Goal: Find contact information

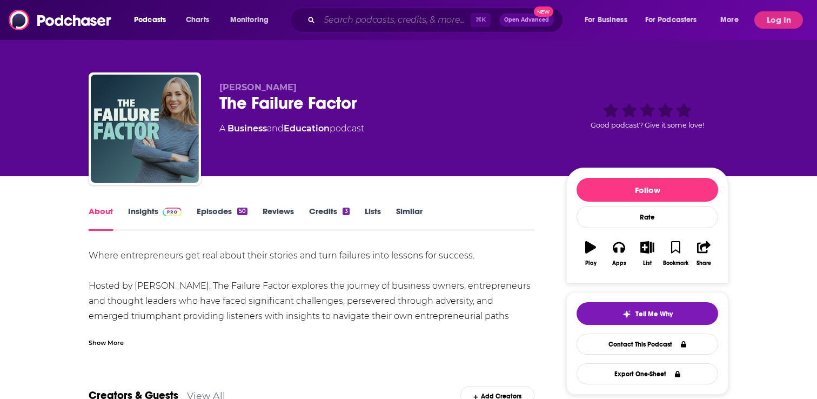
click at [372, 20] on input "Search podcasts, credits, & more..." at bounding box center [394, 19] width 151 height 17
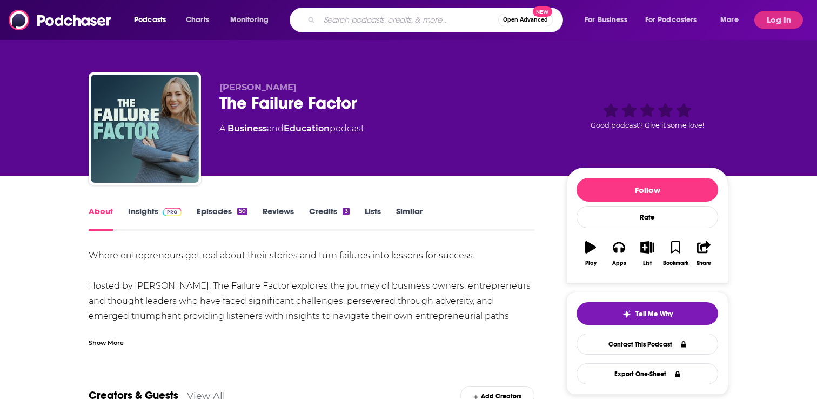
paste input "Young and Profiting with [PERSON_NAME]"
type input "Young and Profiting with [PERSON_NAME]"
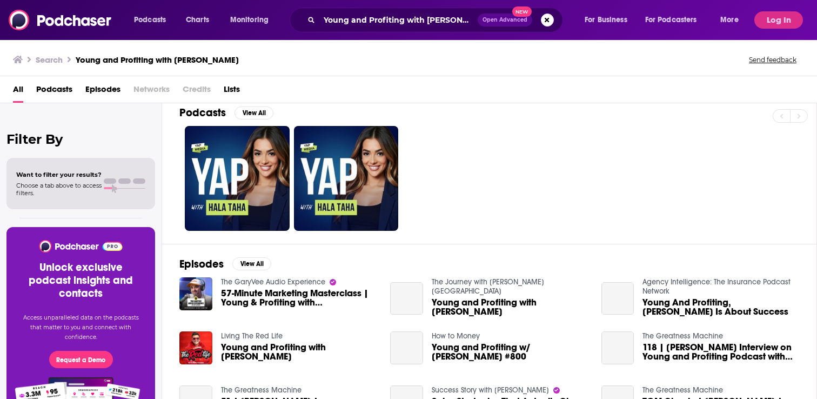
scroll to position [16, 0]
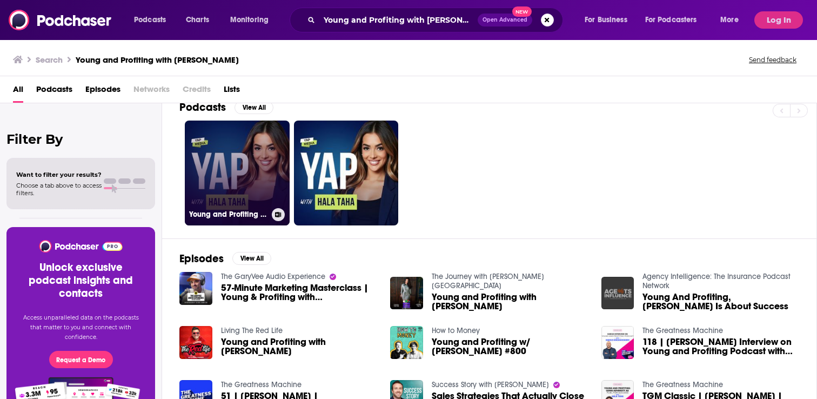
click at [231, 178] on link "Young and Profiting with [PERSON_NAME] (Entrepreneurship, Sales, Marketing)" at bounding box center [237, 172] width 105 height 105
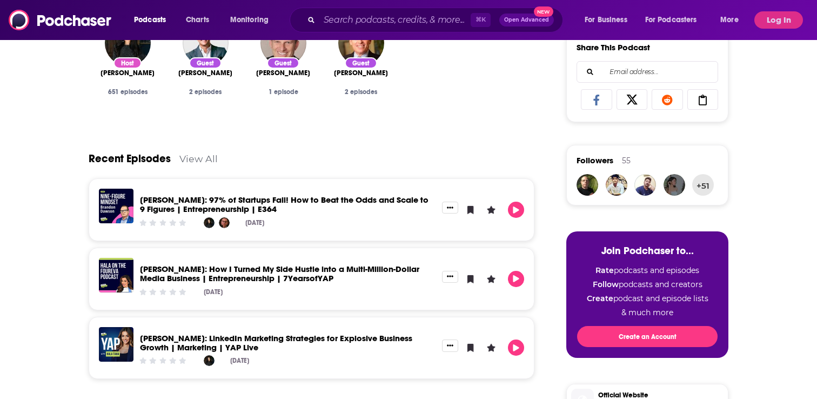
scroll to position [392, 0]
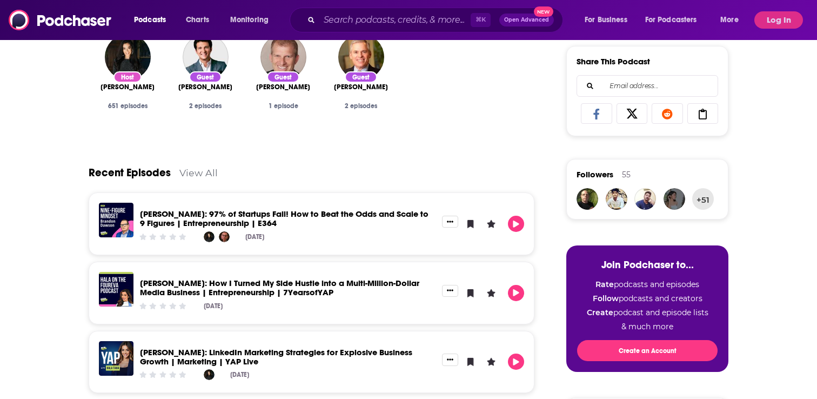
click at [790, 19] on button "Log In" at bounding box center [778, 19] width 49 height 17
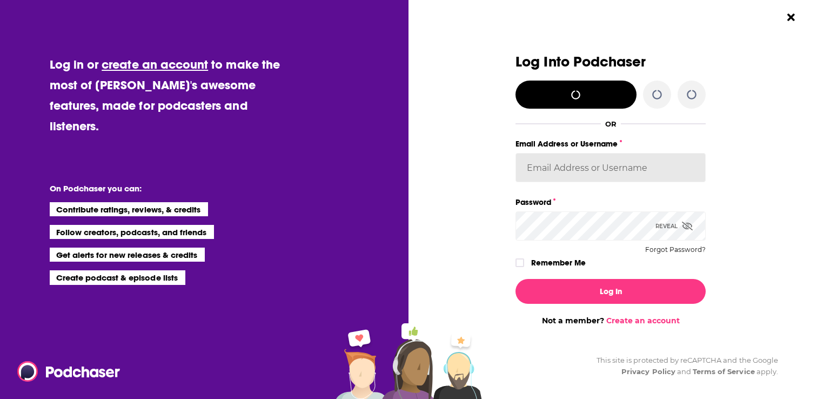
type input "AutumnKatie"
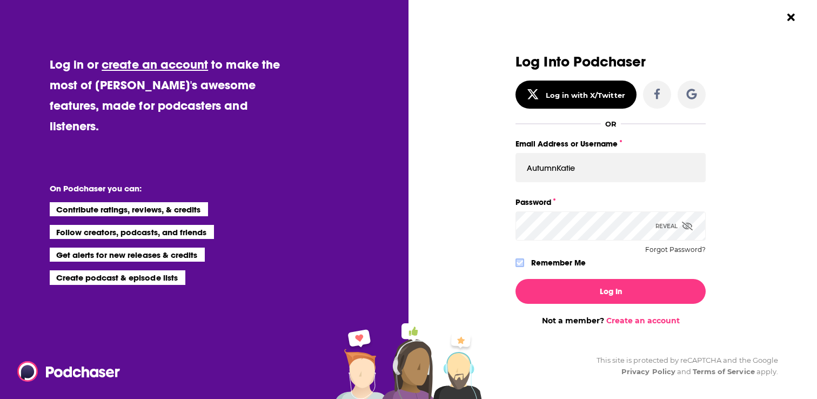
click at [523, 265] on label "Dialog" at bounding box center [519, 262] width 9 height 9
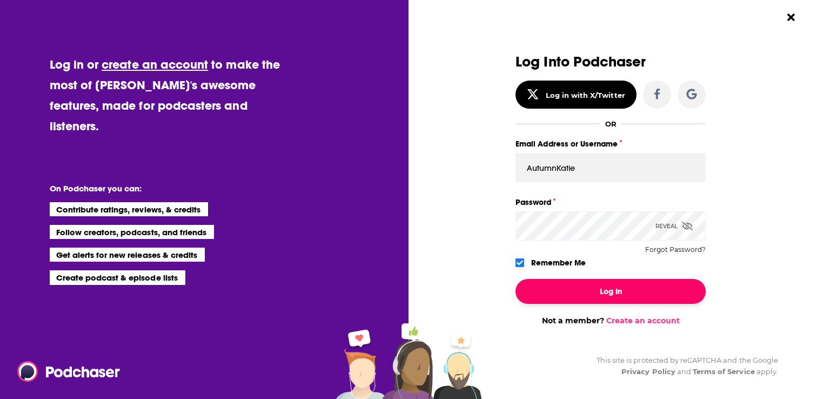
click at [542, 281] on button "Log In" at bounding box center [610, 291] width 190 height 25
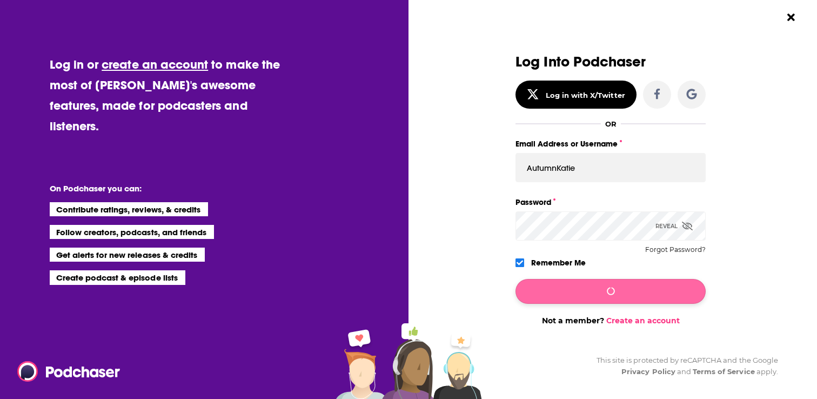
scroll to position [392, 0]
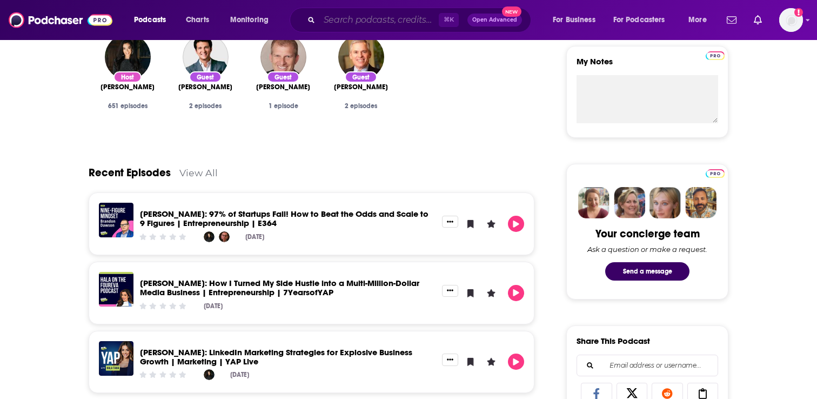
click at [381, 18] on input "Search podcasts, credits, & more..." at bounding box center [378, 19] width 119 height 17
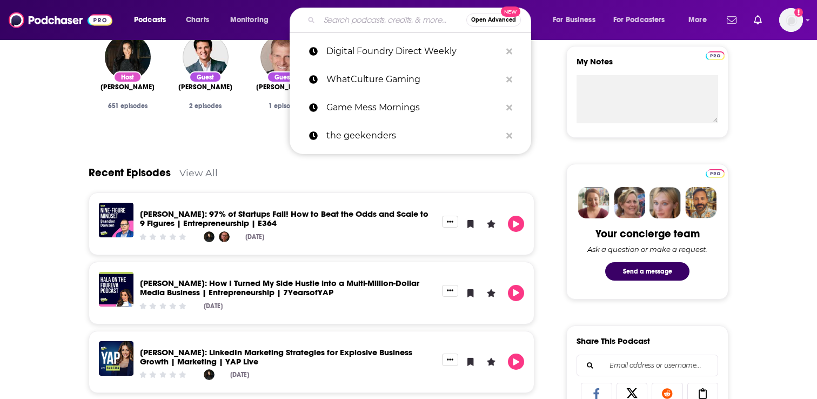
paste input "Young and Profiting with [PERSON_NAME]"
type input "Young and Profiting with [PERSON_NAME]"
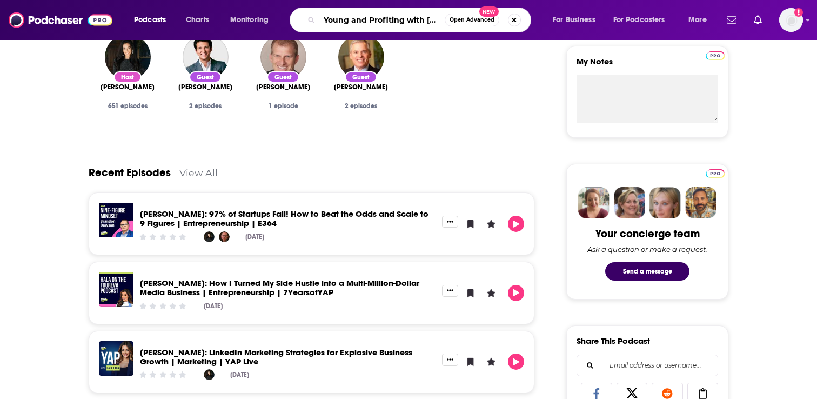
scroll to position [0, 26]
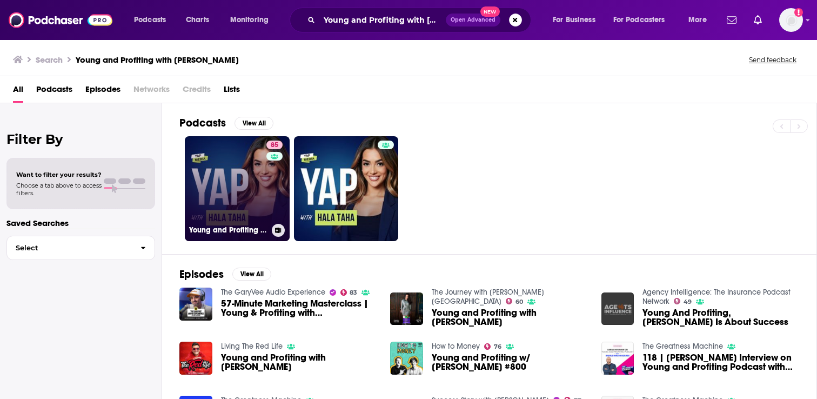
click at [231, 181] on link "85 Young and Profiting with [PERSON_NAME] (Entrepreneurship, Sales, Marketing)" at bounding box center [237, 188] width 105 height 105
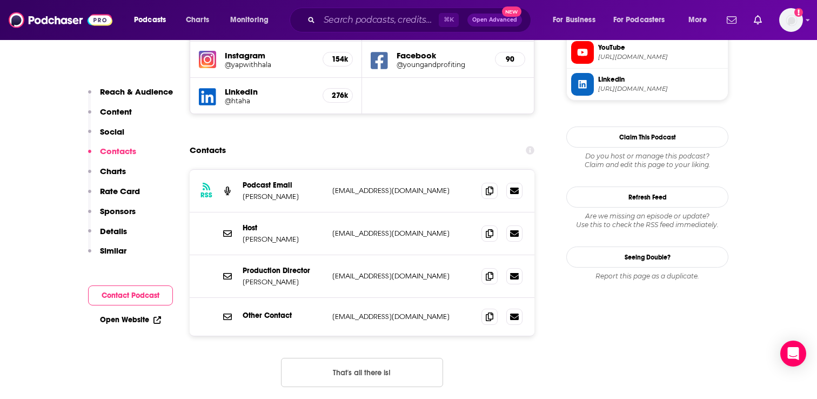
scroll to position [1035, 0]
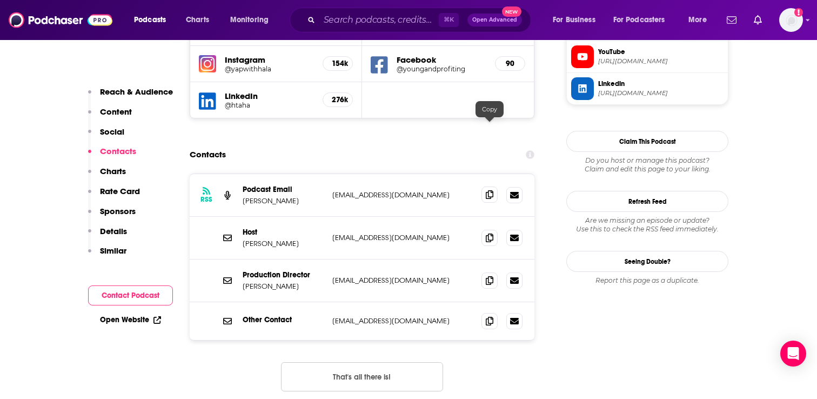
click at [488, 186] on span at bounding box center [489, 194] width 16 height 16
click at [487, 275] on icon at bounding box center [490, 279] width 8 height 9
click at [483, 186] on span at bounding box center [489, 194] width 16 height 16
click at [489, 272] on span at bounding box center [489, 280] width 16 height 16
click at [341, 21] on input "Search podcasts, credits, & more..." at bounding box center [378, 19] width 119 height 17
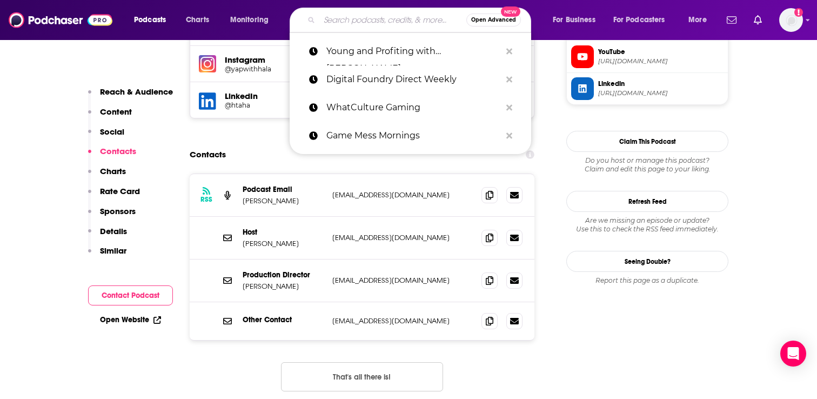
paste input "[DEMOGRAPHIC_DATA] Who Launch"
type input "[DEMOGRAPHIC_DATA] Who Launch"
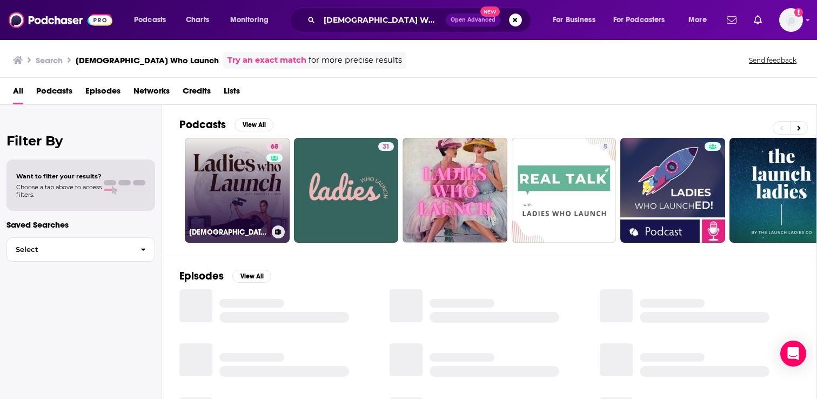
click at [246, 200] on link "68 [DEMOGRAPHIC_DATA] Who Launch" at bounding box center [237, 190] width 105 height 105
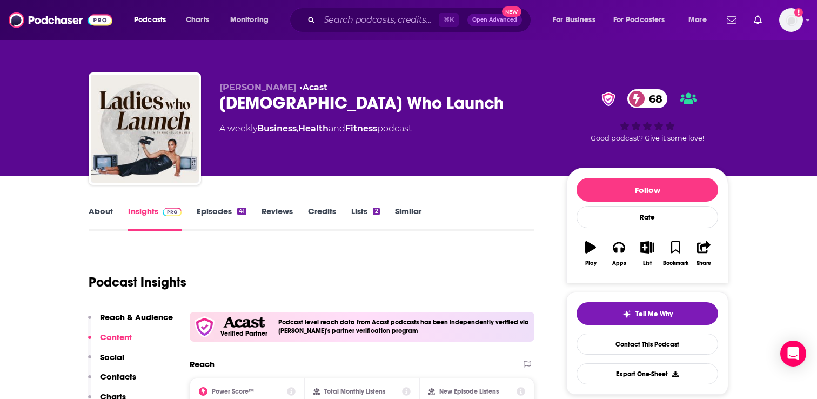
scroll to position [244, 0]
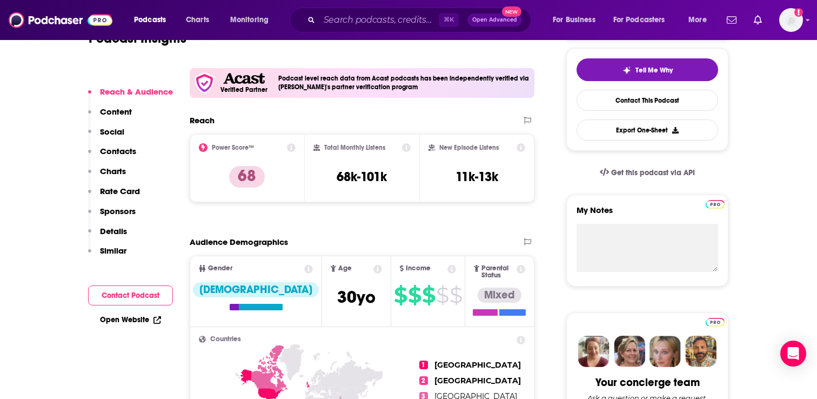
click at [123, 153] on p "Contacts" at bounding box center [118, 151] width 36 height 10
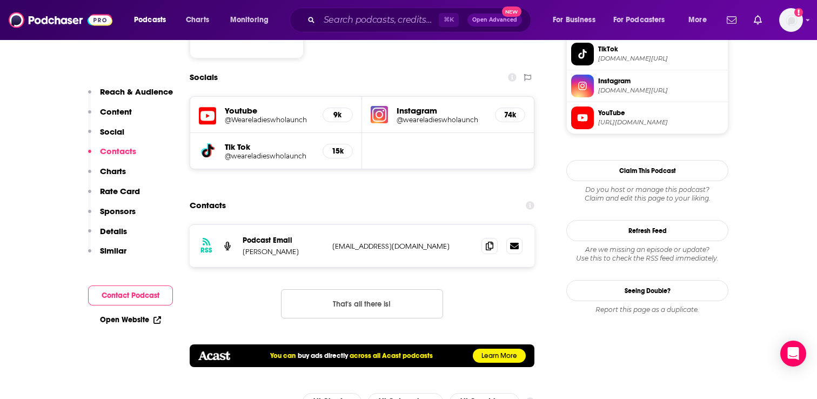
scroll to position [958, 0]
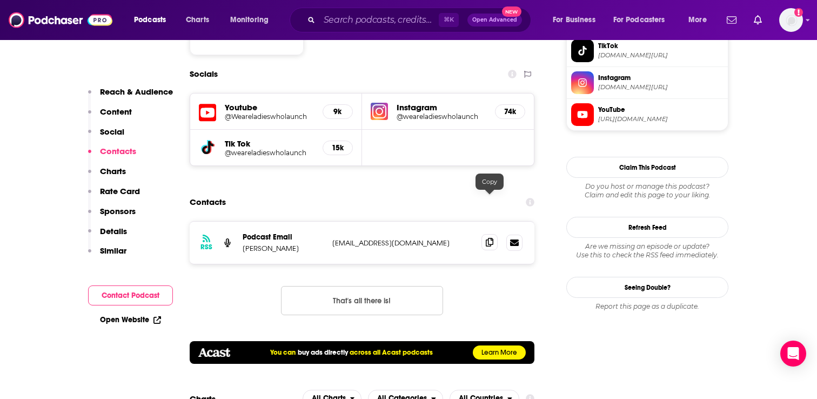
click at [491, 238] on icon at bounding box center [490, 242] width 8 height 9
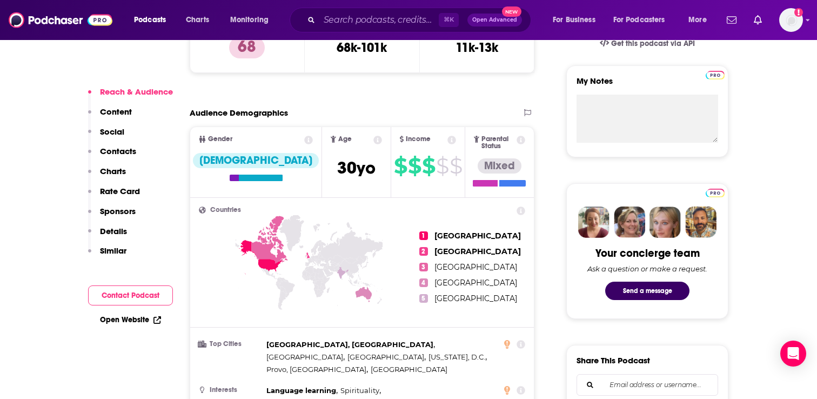
scroll to position [577, 0]
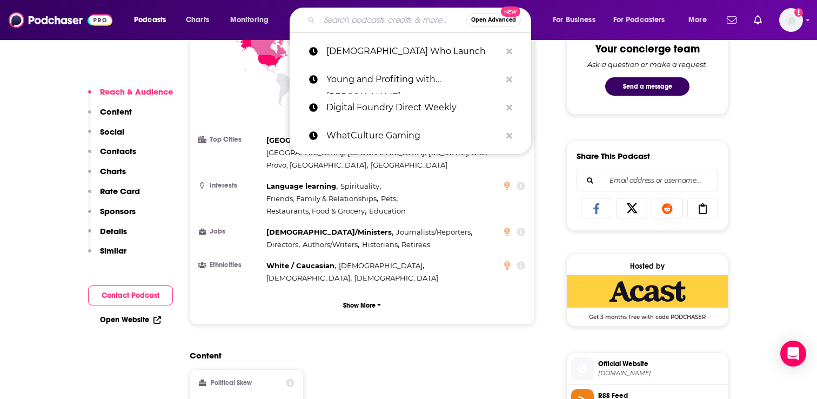
click at [390, 21] on input "Search podcasts, credits, & more..." at bounding box center [392, 19] width 147 height 17
paste input "Where It Happens"
type input "Where It Happens"
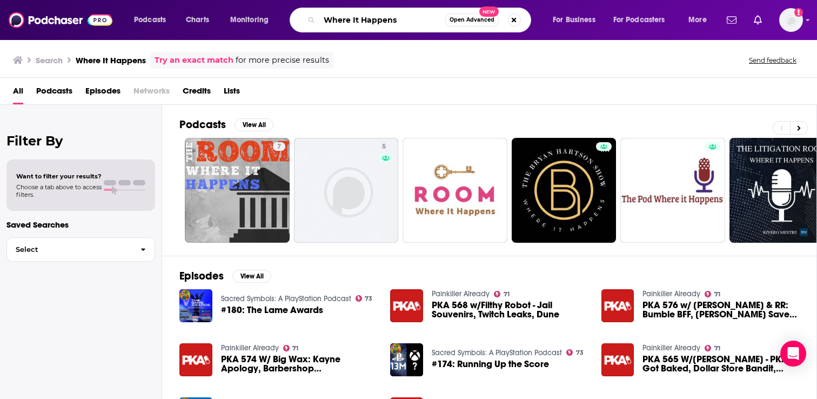
drag, startPoint x: 408, startPoint y: 16, endPoint x: 304, endPoint y: 15, distance: 104.2
click at [304, 15] on div "Where It Happens Open Advanced New" at bounding box center [409, 20] width 241 height 25
paste input "Raising Good Huma"
type input "Raising Good Humans"
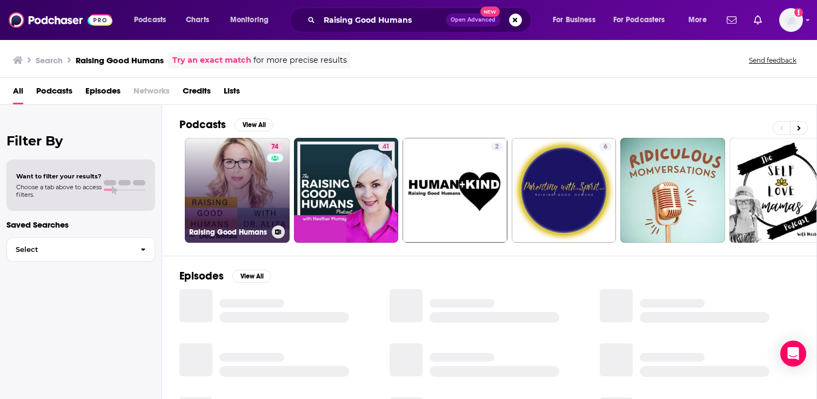
click at [214, 188] on link "74 Raising Good Humans" at bounding box center [237, 190] width 105 height 105
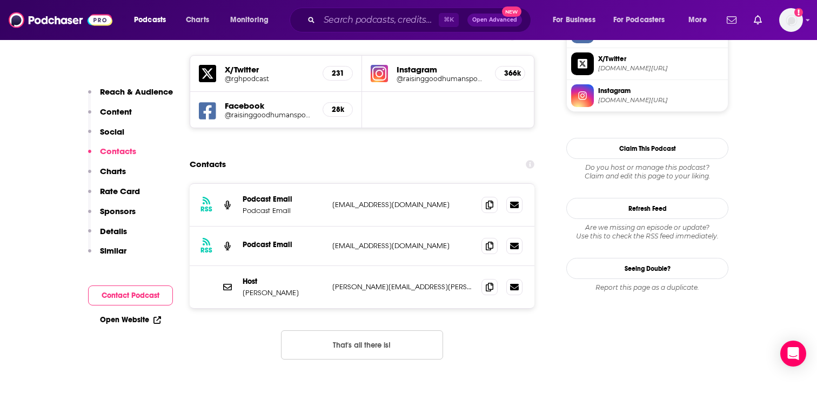
scroll to position [953, 0]
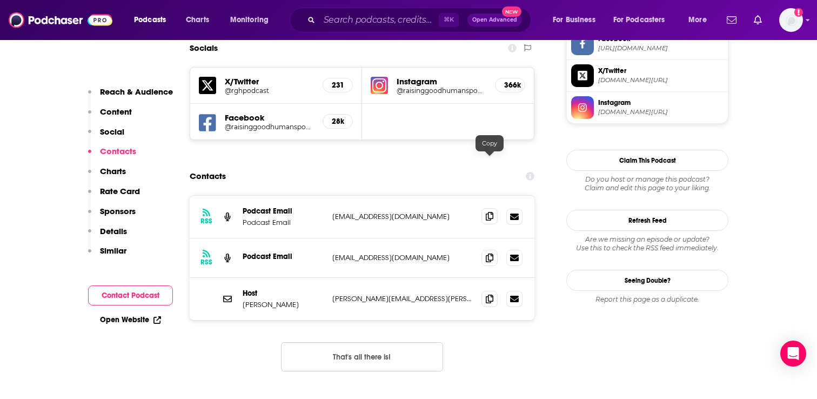
click at [489, 212] on icon at bounding box center [490, 216] width 8 height 9
